Goal: Task Accomplishment & Management: Manage account settings

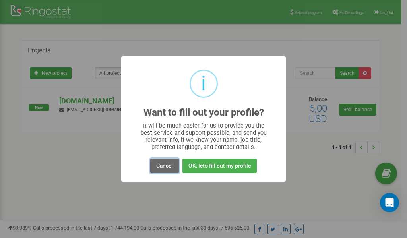
click at [165, 166] on button "Cancel" at bounding box center [164, 165] width 29 height 15
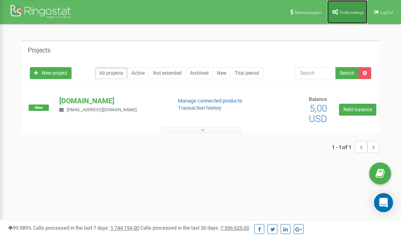
click at [344, 12] on span "Profile settings" at bounding box center [351, 12] width 24 height 4
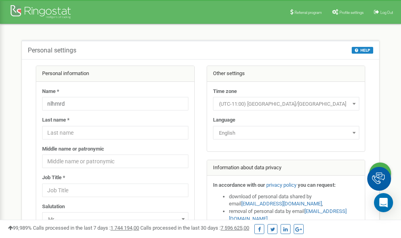
scroll to position [40, 0]
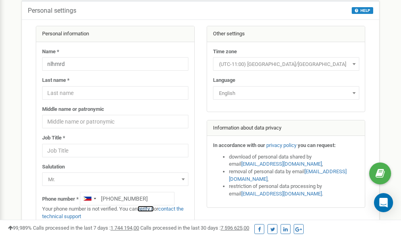
click at [150, 208] on link "verify it" at bounding box center [145, 209] width 16 height 6
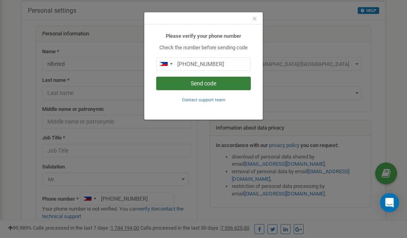
click at [210, 83] on button "Send code" at bounding box center [203, 84] width 95 height 14
